Goal: Task Accomplishment & Management: Complete application form

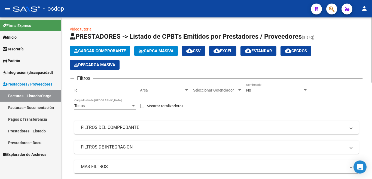
click at [94, 51] on span "Cargar Comprobante" at bounding box center [100, 50] width 52 height 5
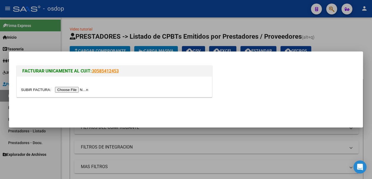
click at [77, 89] on input "file" at bounding box center [55, 90] width 69 height 6
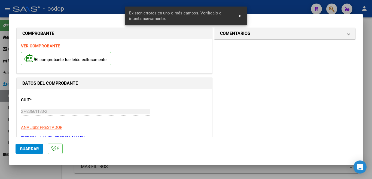
scroll to position [131, 0]
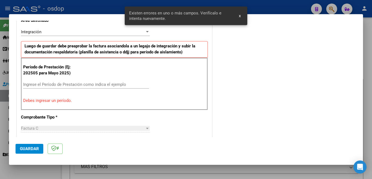
click at [60, 85] on input "Ingrese el Período de Prestación como indica el ejemplo" at bounding box center [86, 84] width 126 height 5
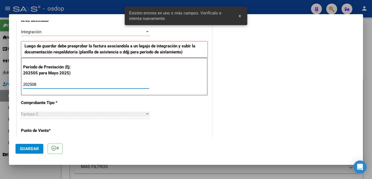
type input "202508"
click at [32, 153] on button "Guardar" at bounding box center [30, 149] width 28 height 10
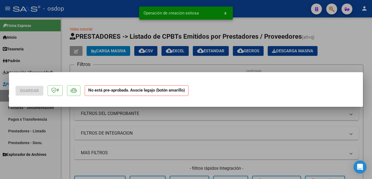
scroll to position [0, 0]
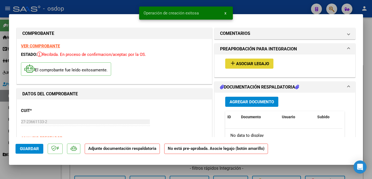
click at [257, 60] on button "add Asociar Legajo" at bounding box center [249, 64] width 48 height 10
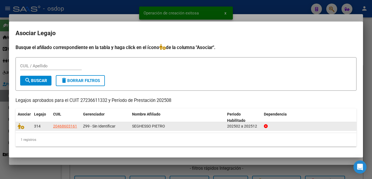
click at [17, 127] on datatable-body-cell at bounding box center [24, 126] width 16 height 8
click at [20, 126] on icon at bounding box center [21, 126] width 7 height 6
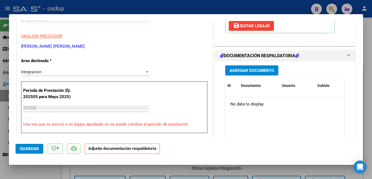
scroll to position [109, 0]
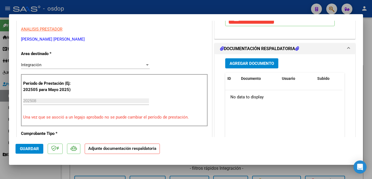
click at [239, 67] on button "Agregar Documento" at bounding box center [251, 63] width 53 height 10
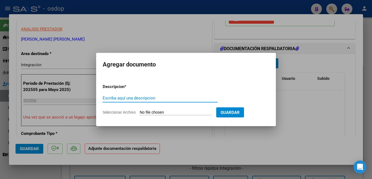
click at [172, 99] on input "Escriba aquí una descripcion" at bounding box center [160, 98] width 115 height 5
type input "planilla"
click at [182, 111] on input "Seleccionar Archivo" at bounding box center [176, 112] width 72 height 5
type input "C:\fakepath\[PERSON_NAME] [PERSON_NAME] Planilla.pdf"
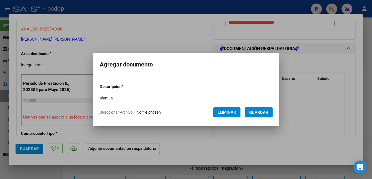
click at [258, 114] on span "Guardar" at bounding box center [258, 112] width 19 height 5
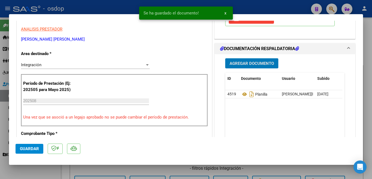
click at [36, 152] on button "Guardar" at bounding box center [30, 149] width 28 height 10
click at [22, 150] on span "Guardar" at bounding box center [29, 148] width 19 height 5
click at [0, 103] on div at bounding box center [186, 89] width 372 height 179
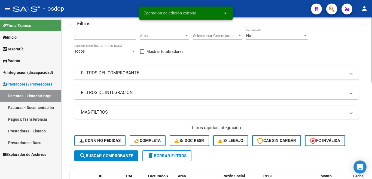
scroll to position [136, 0]
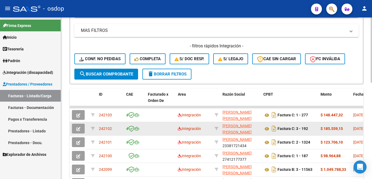
click at [102, 128] on span "242102" at bounding box center [105, 128] width 13 height 4
copy span "242102"
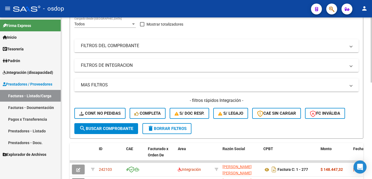
scroll to position [0, 0]
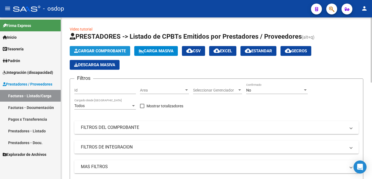
click at [110, 52] on span "Cargar Comprobante" at bounding box center [100, 50] width 52 height 5
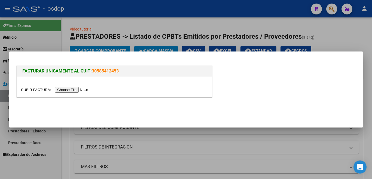
click at [85, 92] on input "file" at bounding box center [55, 90] width 69 height 6
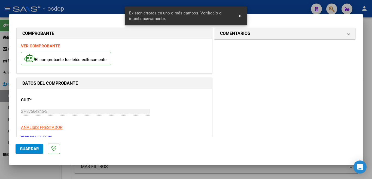
scroll to position [121, 0]
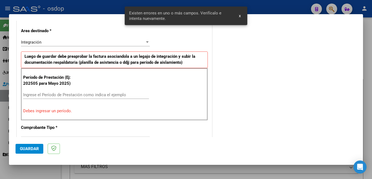
click at [75, 96] on input "Ingrese el Período de Prestación como indica el ejemplo" at bounding box center [86, 94] width 126 height 5
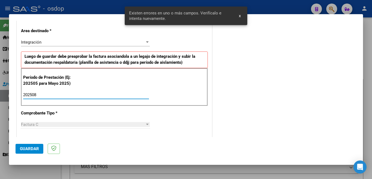
type input "202508"
click at [38, 150] on span "Guardar" at bounding box center [29, 148] width 19 height 5
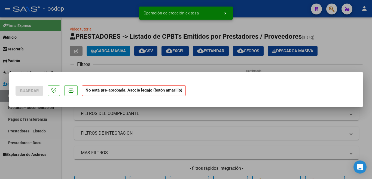
scroll to position [0, 0]
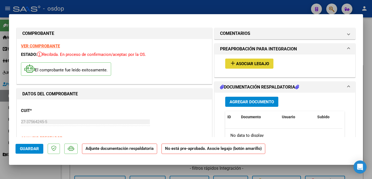
click at [230, 68] on button "add Asociar Legajo" at bounding box center [249, 64] width 48 height 10
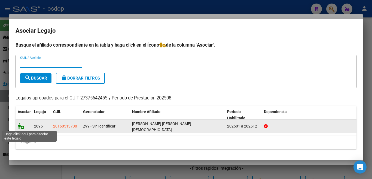
click at [19, 126] on icon at bounding box center [21, 126] width 7 height 6
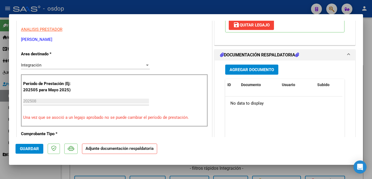
scroll to position [109, 0]
click at [246, 67] on span "Agregar Documento" at bounding box center [251, 69] width 44 height 5
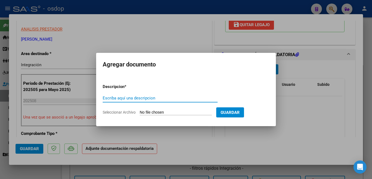
click at [155, 98] on input "Escriba aquí una descripcion" at bounding box center [160, 98] width 115 height 5
type input "planilla"
click at [212, 109] on form "Descripcion * planilla Escriba aquí una descripcion Seleccionar Archivo Guardar" at bounding box center [186, 99] width 167 height 40
click at [193, 113] on input "Seleccionar Archivo" at bounding box center [176, 112] width 72 height 5
type input "C:\fakepath\[PERSON_NAME].pdf"
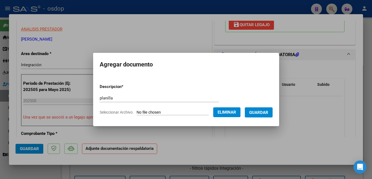
click at [262, 114] on span "Guardar" at bounding box center [258, 112] width 19 height 5
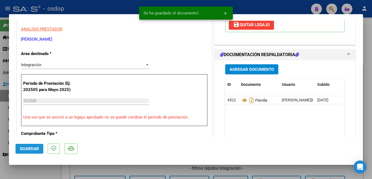
drag, startPoint x: 37, startPoint y: 150, endPoint x: 42, endPoint y: 149, distance: 5.2
click at [37, 150] on span "Guardar" at bounding box center [29, 148] width 19 height 5
click at [0, 83] on div at bounding box center [186, 89] width 372 height 179
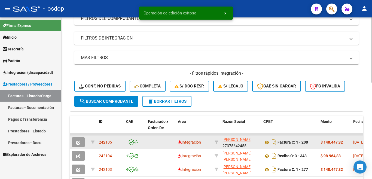
click at [109, 141] on span "242105" at bounding box center [105, 142] width 13 height 4
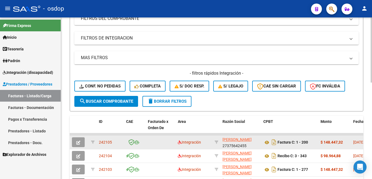
copy span "242105"
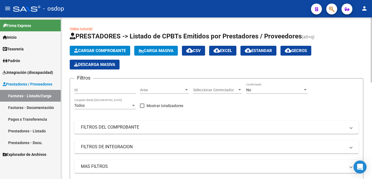
scroll to position [0, 0]
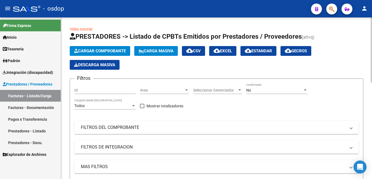
click at [106, 52] on span "Cargar Comprobante" at bounding box center [100, 50] width 52 height 5
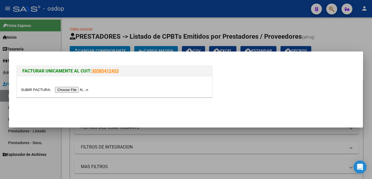
click at [82, 90] on input "file" at bounding box center [55, 90] width 69 height 6
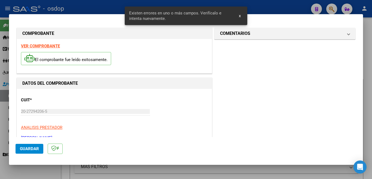
scroll to position [131, 0]
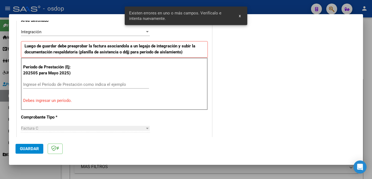
click at [91, 85] on input "Ingrese el Período de Prestación como indica el ejemplo" at bounding box center [86, 84] width 126 height 5
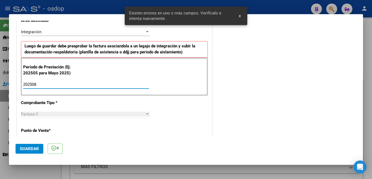
type input "202508"
click at [30, 148] on span "Guardar" at bounding box center [29, 148] width 19 height 5
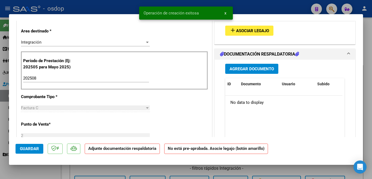
scroll to position [0, 0]
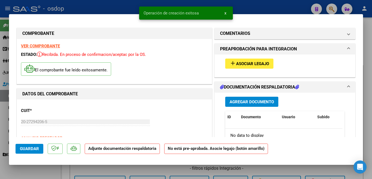
click at [236, 61] on span "Asociar Legajo" at bounding box center [252, 63] width 33 height 5
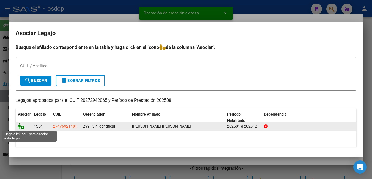
click at [21, 127] on icon at bounding box center [21, 126] width 7 height 6
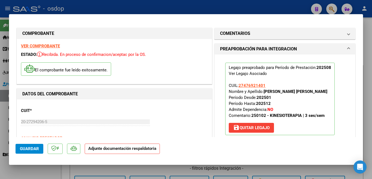
scroll to position [54, 0]
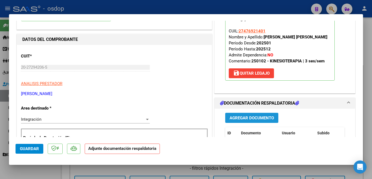
click at [260, 118] on span "Agregar Documento" at bounding box center [251, 117] width 44 height 5
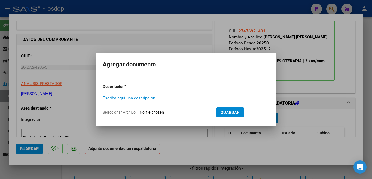
click at [163, 100] on div "Escriba aquí una descripcion" at bounding box center [160, 98] width 115 height 8
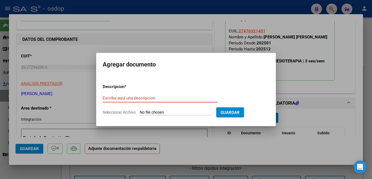
click at [166, 99] on input "Escriba aquí una descripcion" at bounding box center [160, 98] width 115 height 5
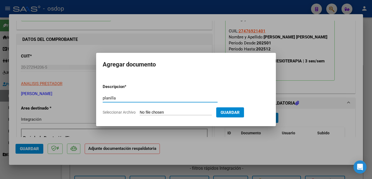
type input "planilla"
click at [170, 111] on input "Seleccionar Archivo" at bounding box center [176, 112] width 72 height 5
type input "C:\fakepath\[PERSON_NAME].pdf"
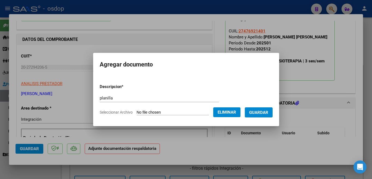
click at [264, 110] on span "Guardar" at bounding box center [258, 112] width 19 height 5
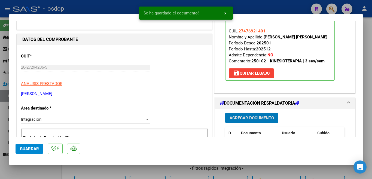
click at [20, 149] on span "Guardar" at bounding box center [29, 148] width 19 height 5
click at [0, 84] on div at bounding box center [186, 89] width 372 height 179
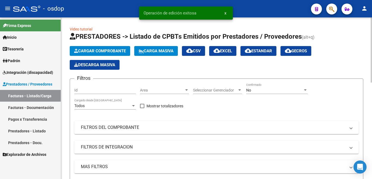
scroll to position [136, 0]
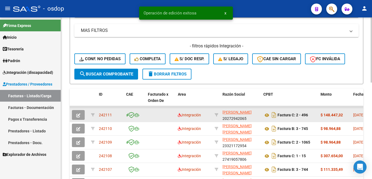
click at [106, 113] on span "242111" at bounding box center [105, 115] width 13 height 4
copy span "242111"
